Goal: Find specific fact: Find specific fact

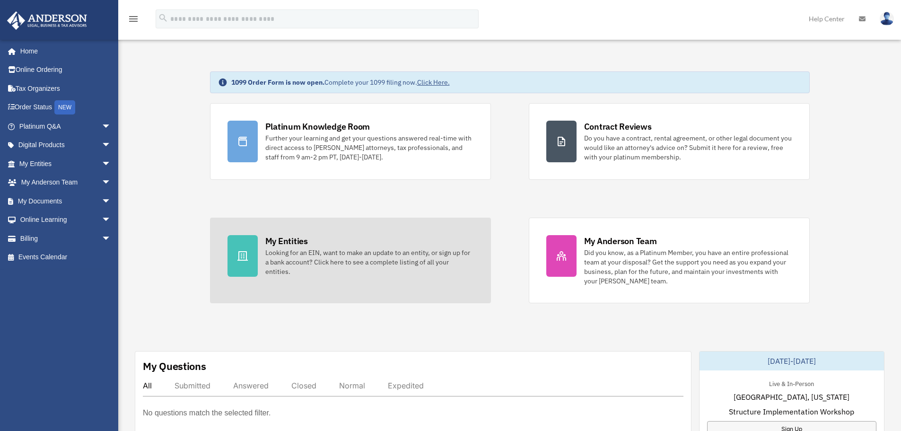
click at [280, 230] on link "My Entities Looking for an EIN, want to make an update to an entity, or sign up…" at bounding box center [350, 261] width 281 height 86
click at [284, 239] on div "My Entities" at bounding box center [286, 241] width 43 height 12
click at [289, 242] on div "My Entities" at bounding box center [286, 241] width 43 height 12
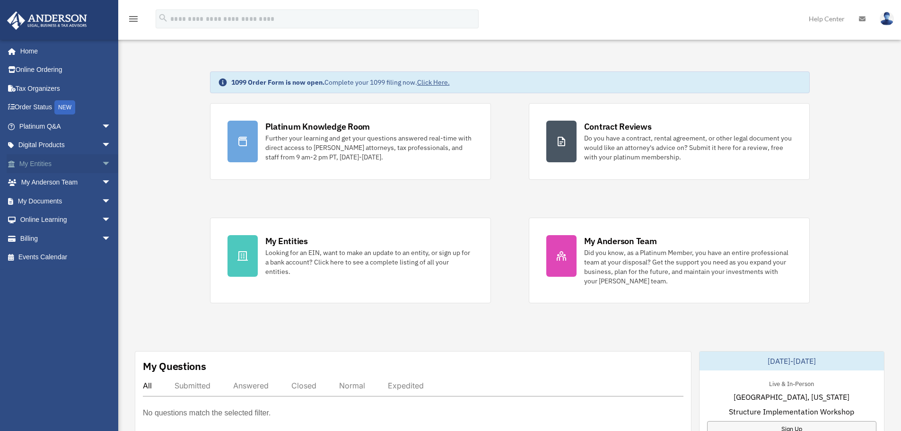
click at [51, 165] on link "My Entities arrow_drop_down" at bounding box center [66, 163] width 119 height 19
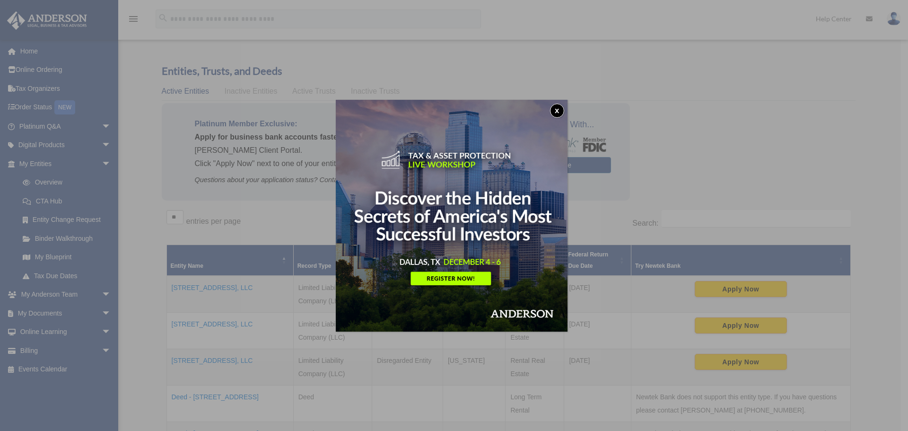
click at [557, 109] on button "x" at bounding box center [557, 111] width 14 height 14
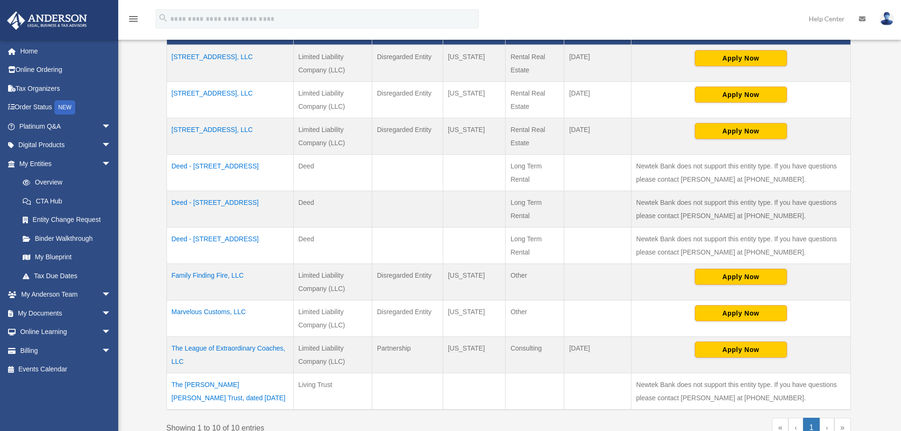
scroll to position [284, 0]
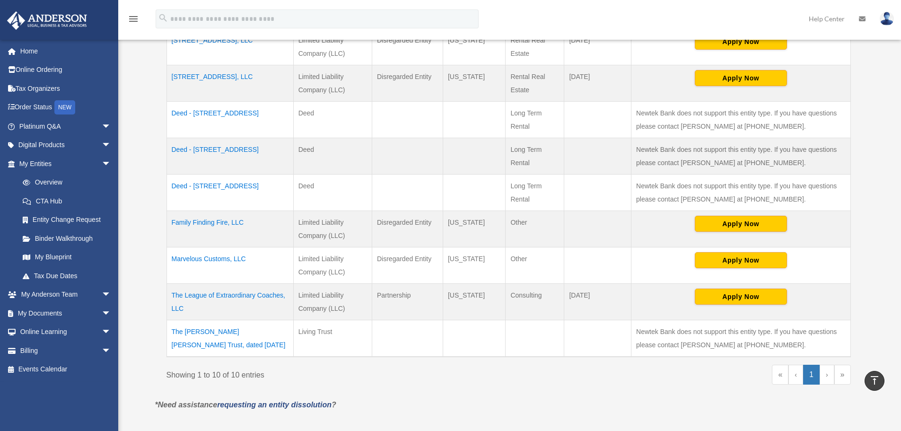
click at [212, 256] on td "Marvelous Customs, LLC" at bounding box center [229, 265] width 127 height 36
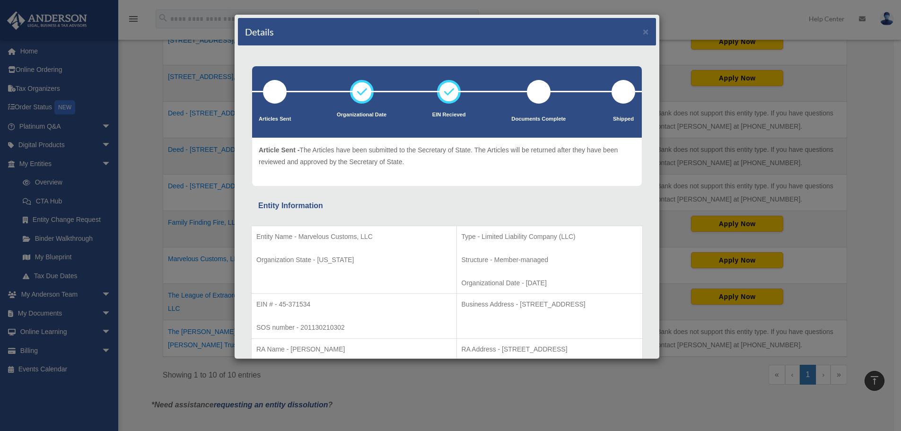
scroll to position [95, 0]
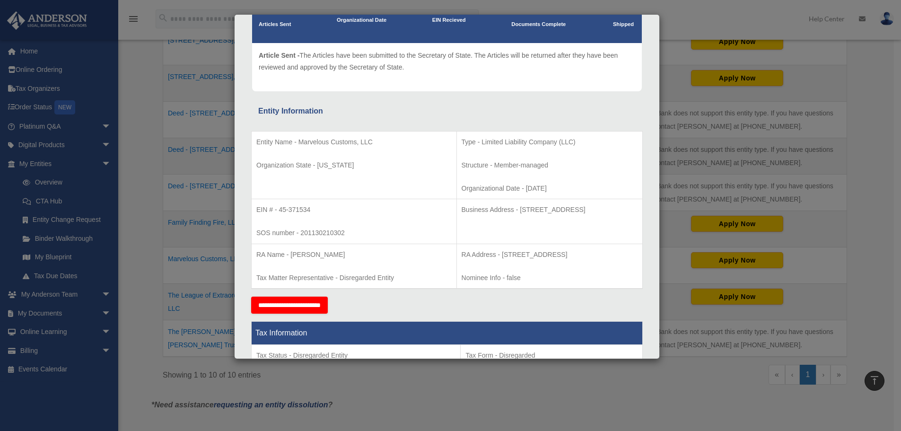
drag, startPoint x: 615, startPoint y: 209, endPoint x: 475, endPoint y: 209, distance: 140.0
click at [475, 209] on p "Business Address - [STREET_ADDRESS]" at bounding box center [550, 210] width 176 height 12
copy p "[STREET_ADDRESS][PERSON_NAME]"
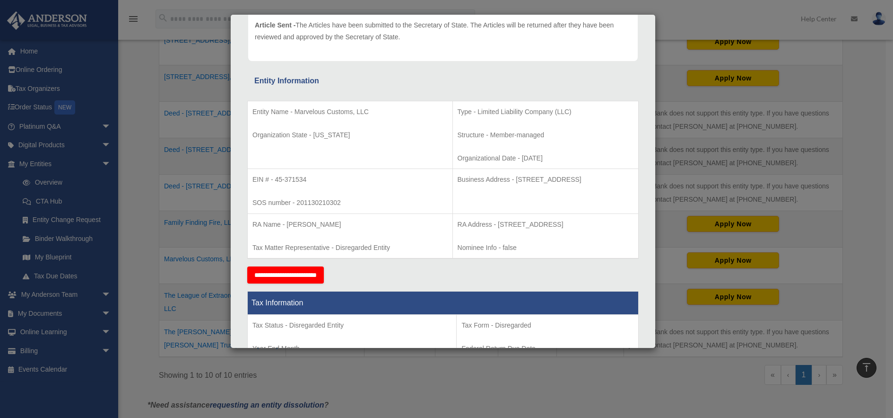
scroll to position [142, 0]
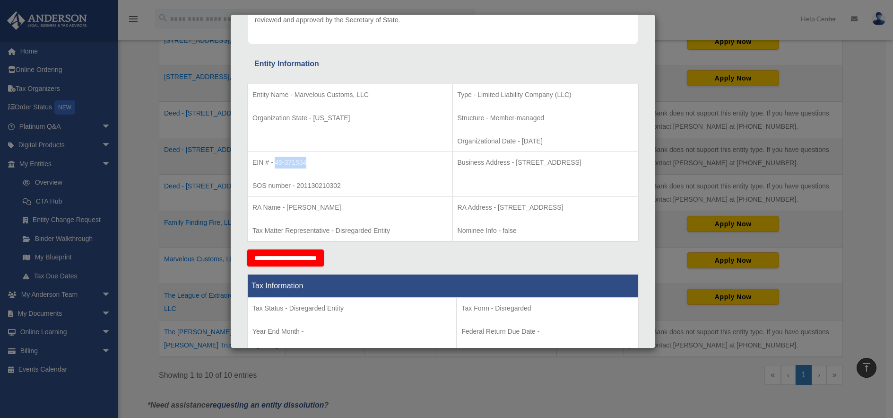
drag, startPoint x: 298, startPoint y: 162, endPoint x: 276, endPoint y: 160, distance: 22.3
click at [276, 160] on p "EIN # - 45-371534" at bounding box center [350, 163] width 195 height 12
copy p "45-371534"
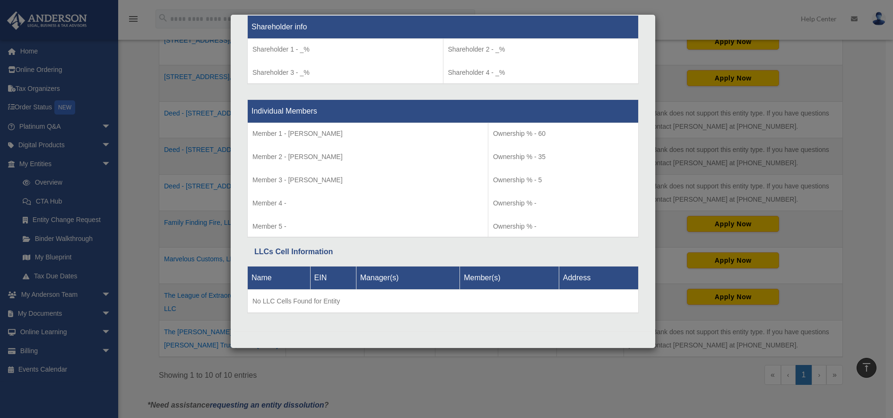
scroll to position [811, 0]
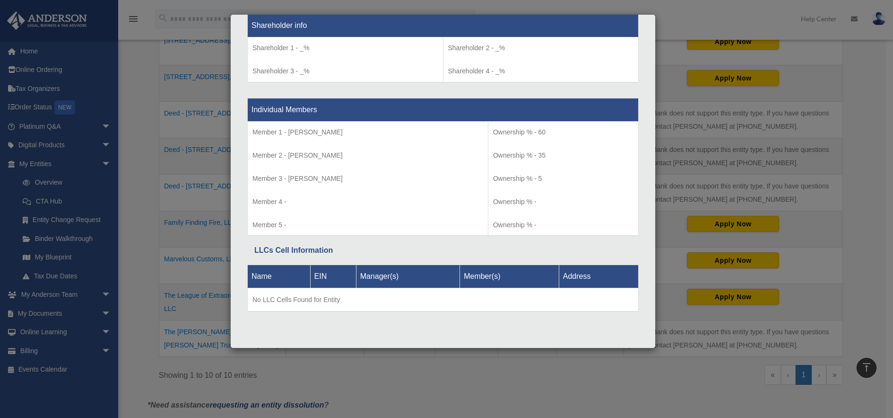
click at [662, 76] on div "Details × Articles Sent Organizational Date" at bounding box center [446, 209] width 893 height 418
